Goal: Task Accomplishment & Management: Manage account settings

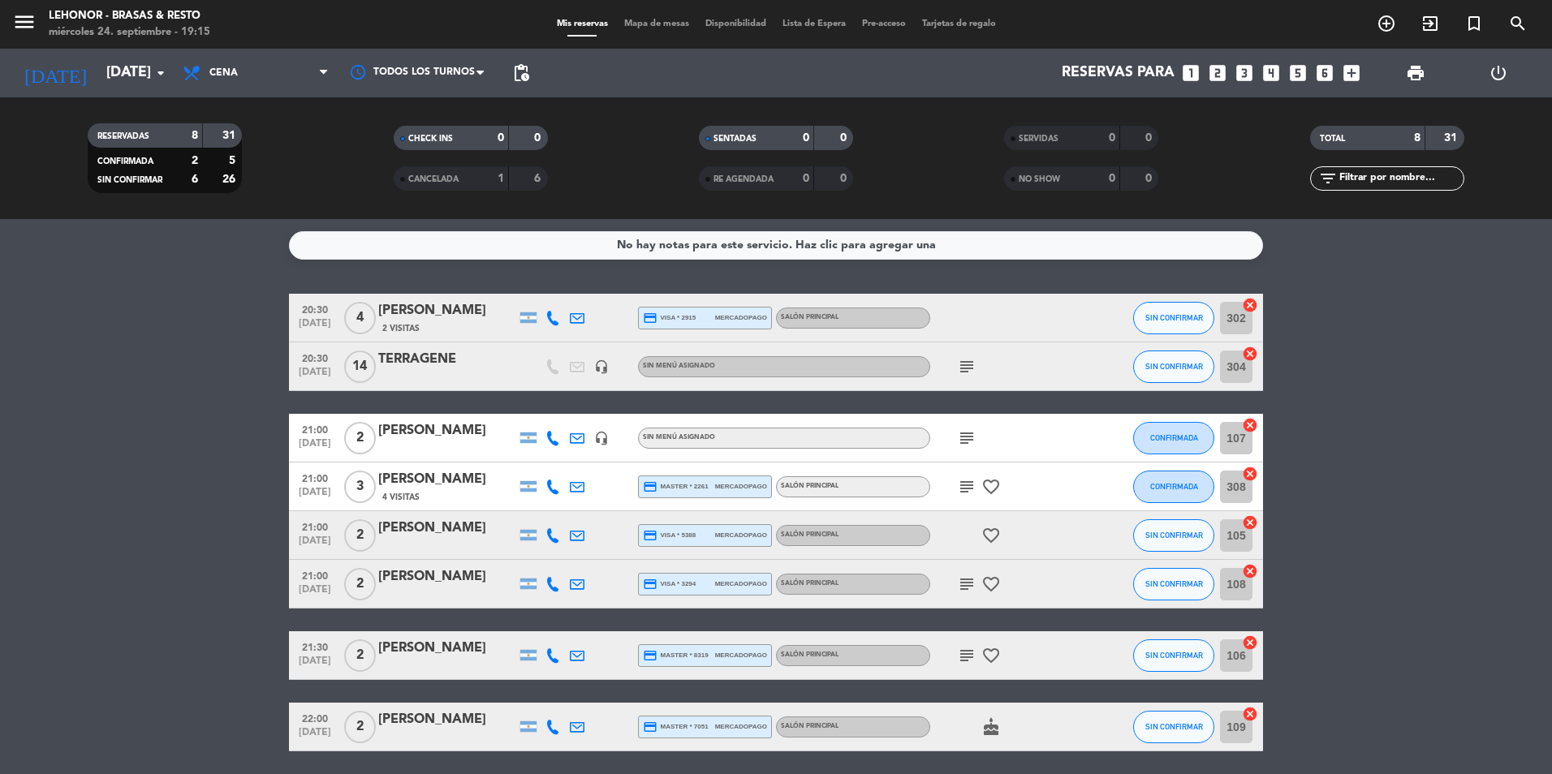
click at [958, 437] on icon "subject" at bounding box center [966, 438] width 19 height 19
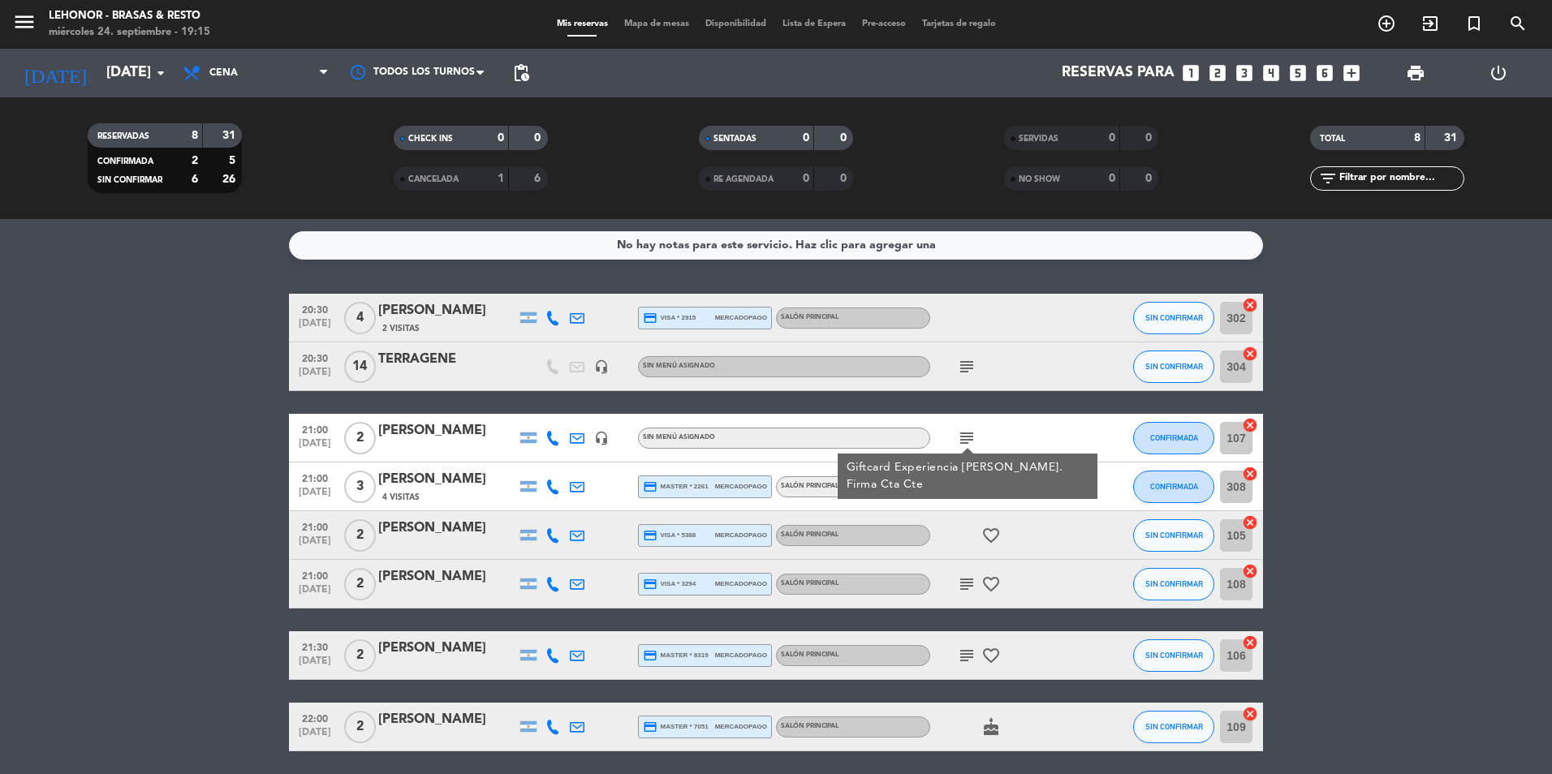
click at [1015, 421] on div "subject Giftcard Experiencia [PERSON_NAME]. Firma Cta Cte" at bounding box center [1003, 438] width 146 height 48
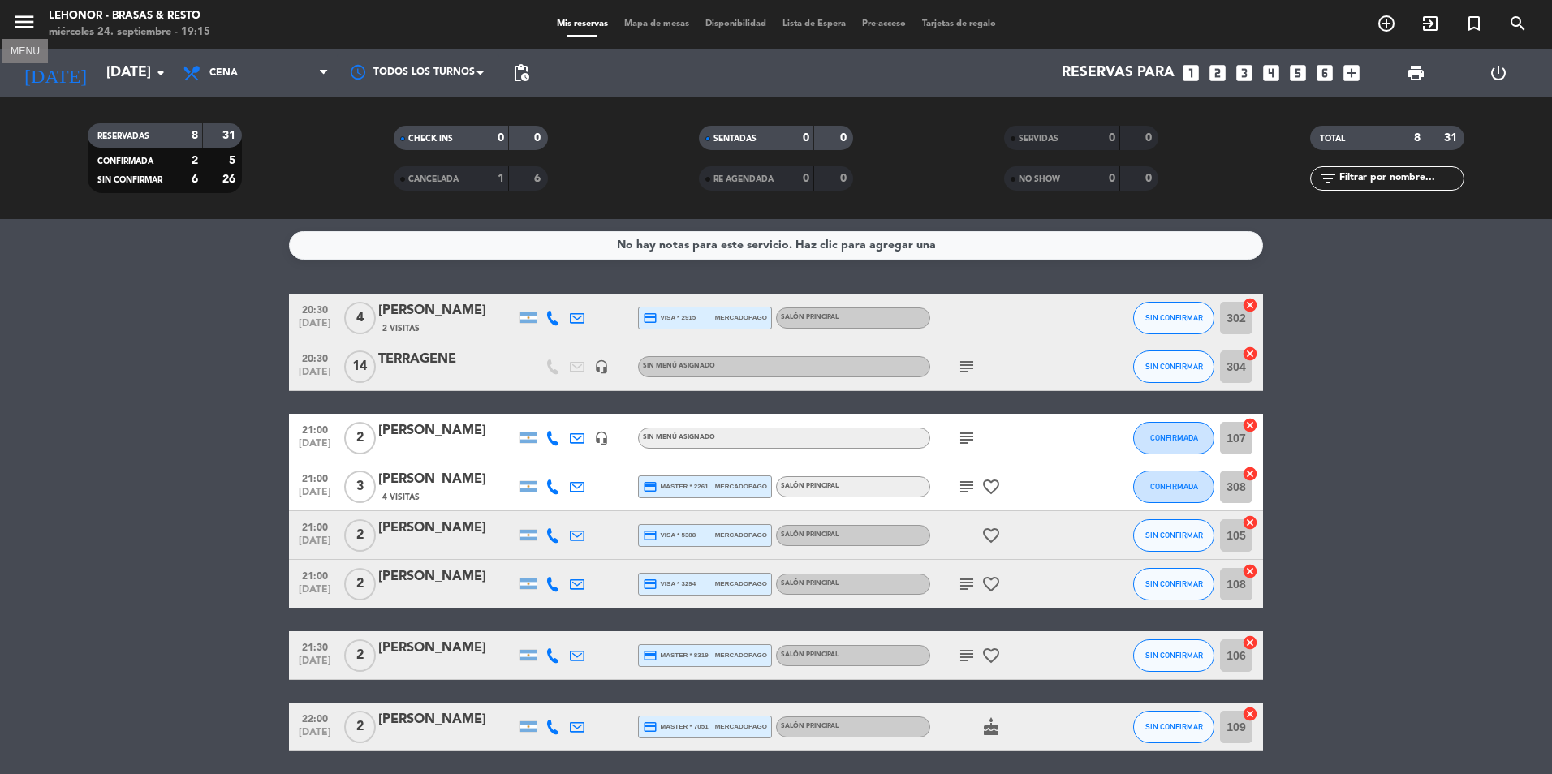
click at [20, 11] on icon "menu" at bounding box center [24, 22] width 24 height 24
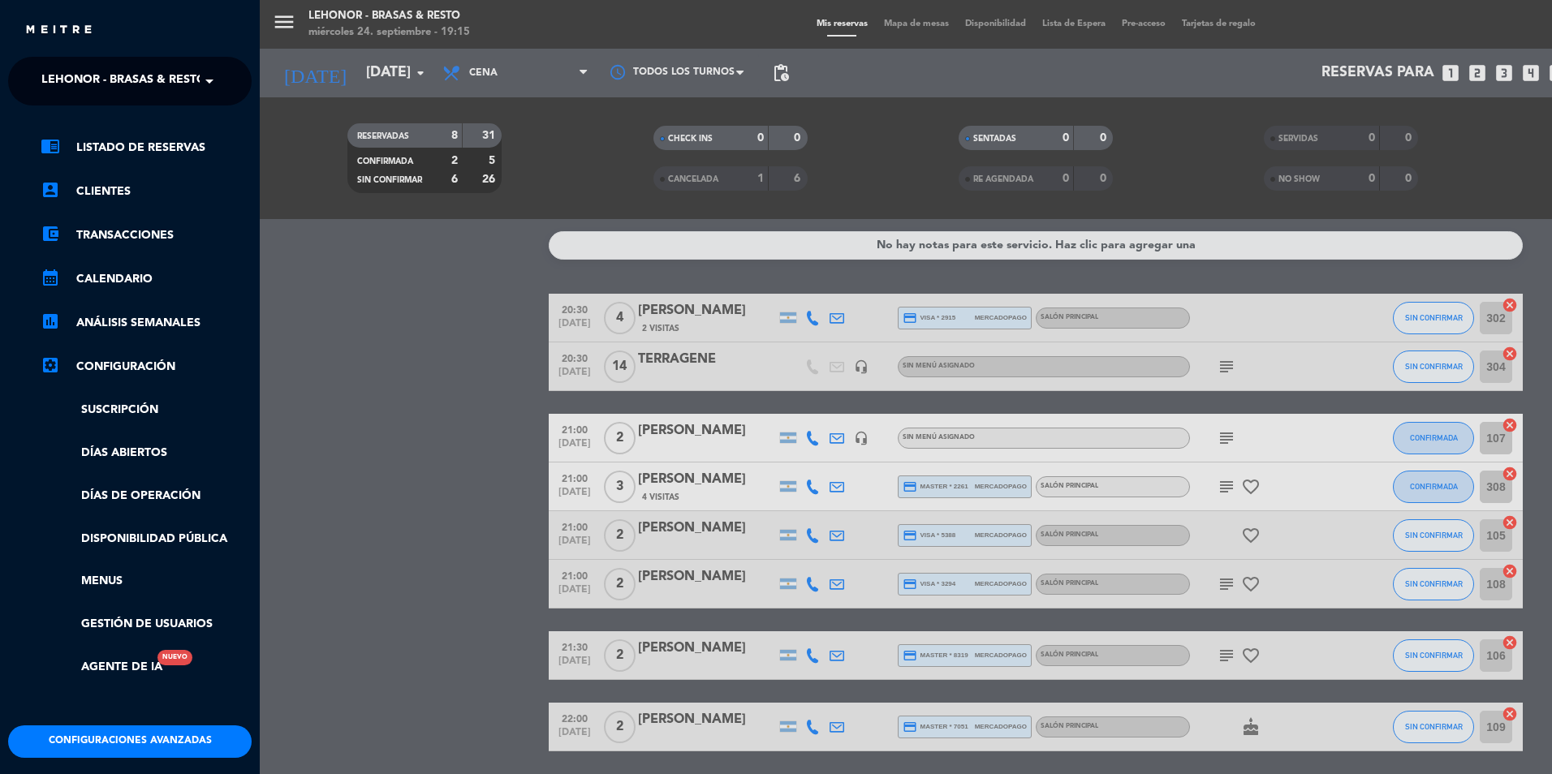
click at [182, 76] on span "Lehonor - Brasas & Resto" at bounding box center [123, 81] width 165 height 34
click at [197, 153] on div "Lehonor - Winebar" at bounding box center [130, 149] width 242 height 24
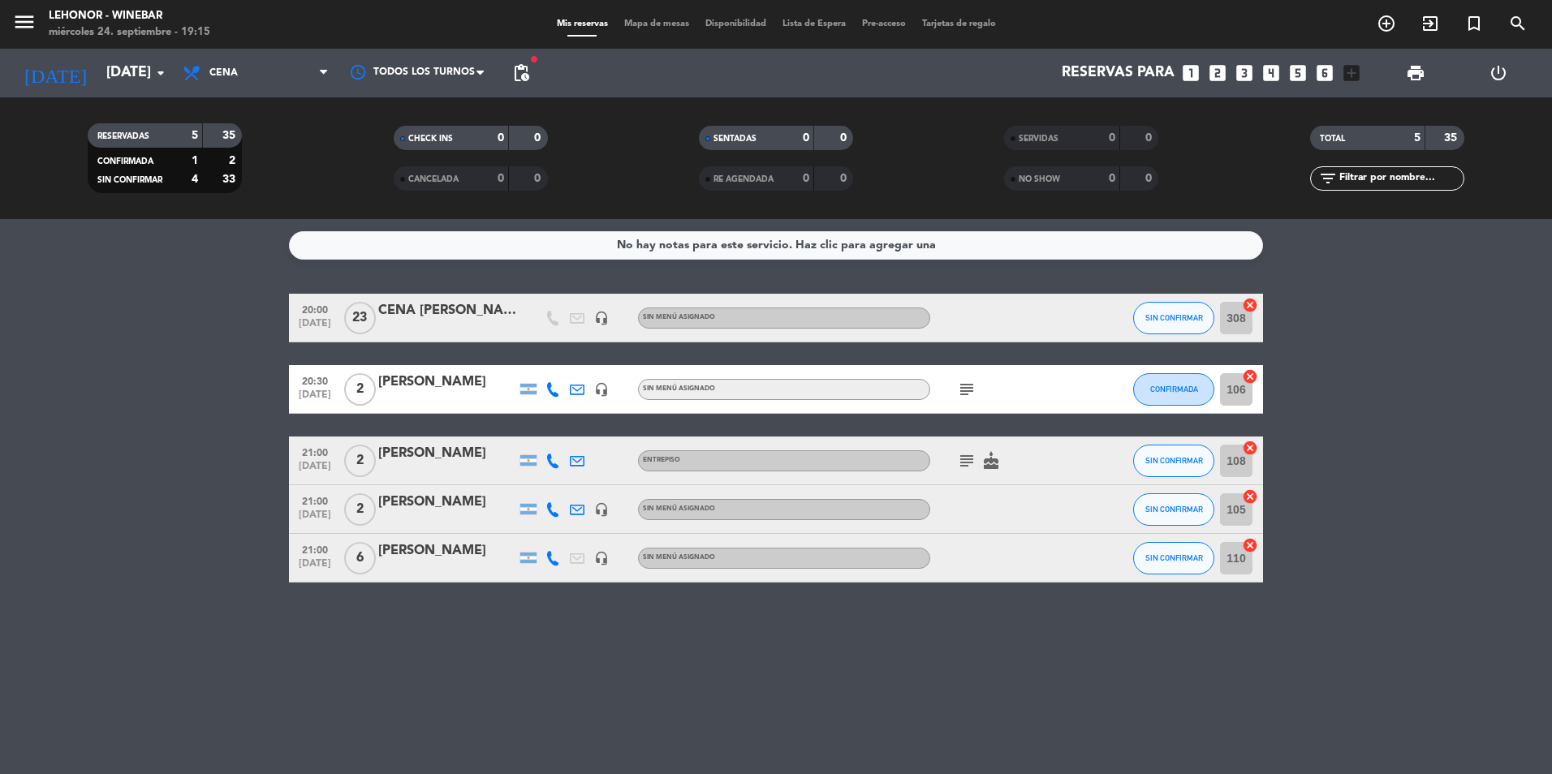
click at [973, 393] on icon "subject" at bounding box center [966, 389] width 19 height 19
click at [1019, 382] on div "subject EQUIPO CITY CENTER | SIN CAKE" at bounding box center [1003, 389] width 146 height 48
click at [947, 381] on div "subject" at bounding box center [1003, 389] width 146 height 48
click at [504, 695] on div "No hay notas para este servicio. Haz clic para agregar una 20:00 [DATE] CENA [P…" at bounding box center [776, 496] width 1552 height 555
